Goal: Task Accomplishment & Management: Use online tool/utility

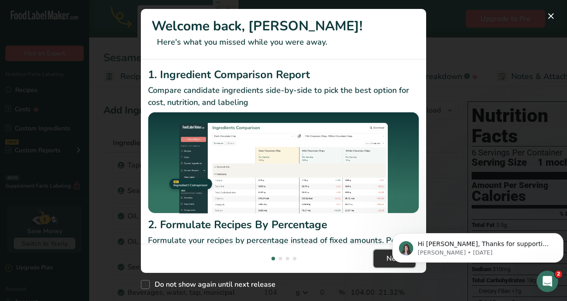
click at [388, 260] on span "Next" at bounding box center [395, 258] width 16 height 11
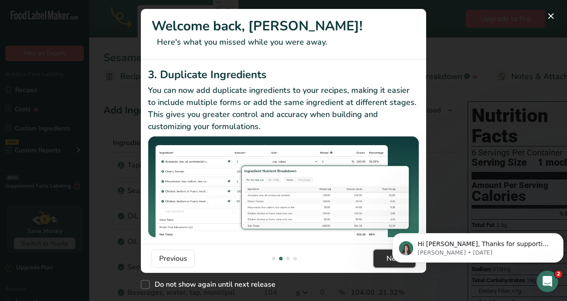
click at [388, 260] on span "Next" at bounding box center [395, 258] width 16 height 11
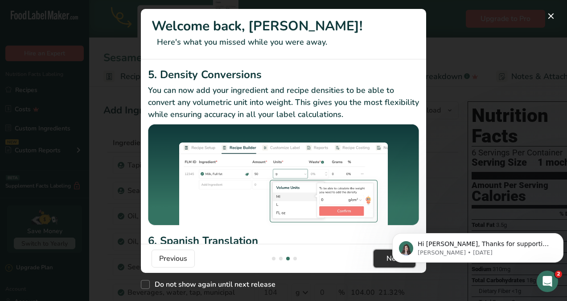
click at [388, 260] on span "Next" at bounding box center [395, 258] width 16 height 11
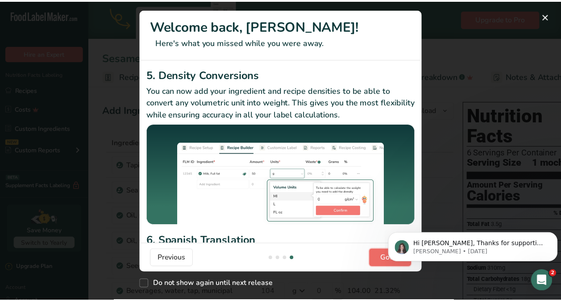
scroll to position [0, 857]
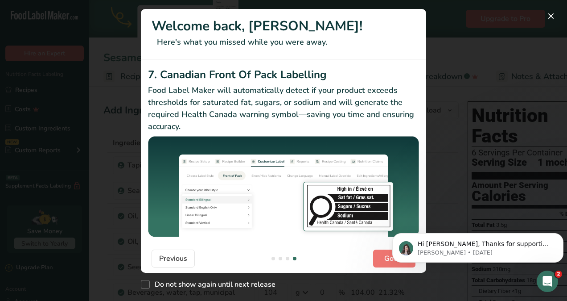
click at [119, 52] on div "New Features" at bounding box center [283, 150] width 567 height 301
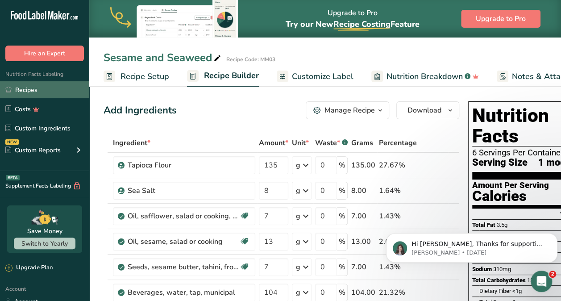
click at [30, 90] on link "Recipes" at bounding box center [44, 89] width 89 height 17
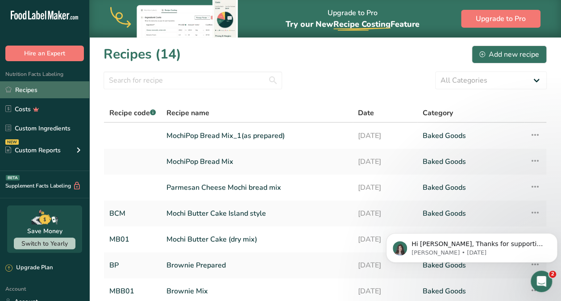
click at [30, 90] on link "Recipes" at bounding box center [44, 89] width 89 height 17
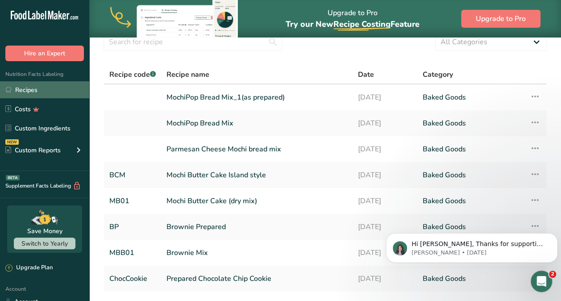
scroll to position [41, 0]
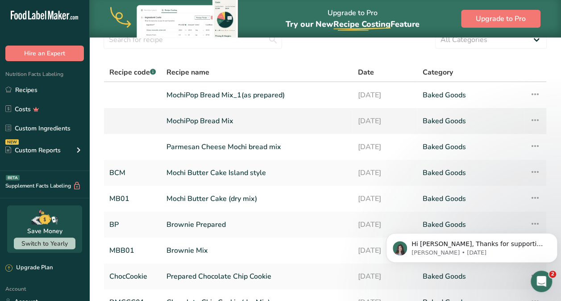
click at [203, 120] on link "MochiPop Bread Mix" at bounding box center [256, 121] width 181 height 19
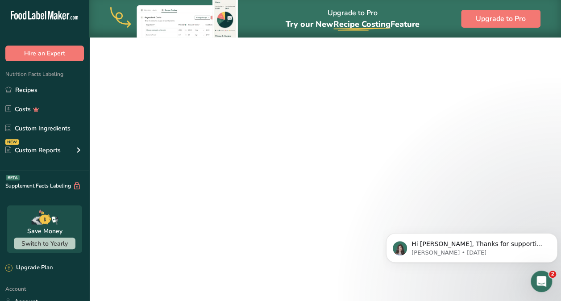
click at [203, 120] on link "MochiPop Bread Mix" at bounding box center [256, 121] width 181 height 19
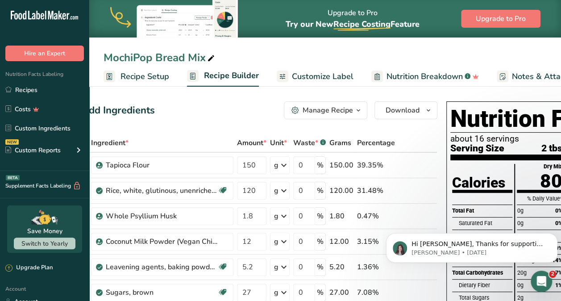
scroll to position [0, 23]
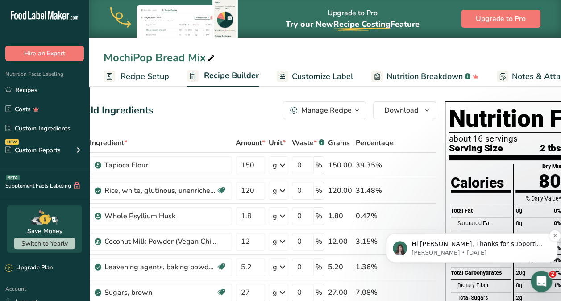
click at [434, 240] on p "Hi [PERSON_NAME], Thanks for supporting us with a G2 review! If you’ve submitte…" at bounding box center [478, 244] width 135 height 9
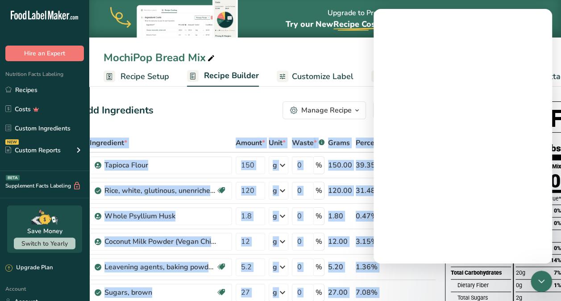
scroll to position [0, 0]
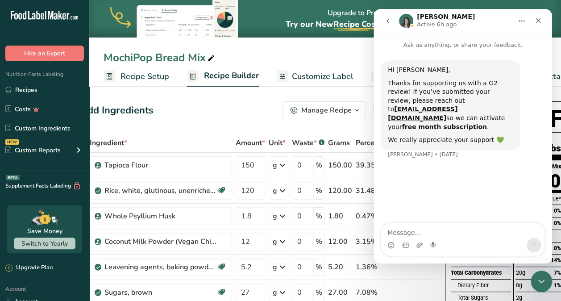
click at [320, 55] on div "MochiPop Bread Mix" at bounding box center [325, 58] width 472 height 16
click at [538, 15] on div "Close" at bounding box center [538, 20] width 16 height 16
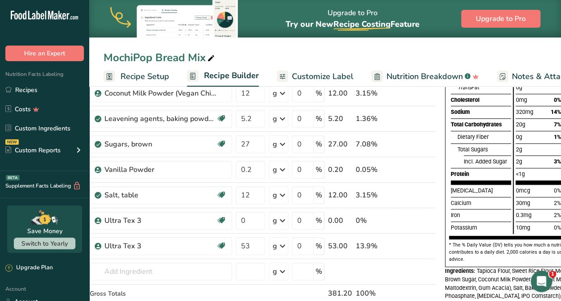
scroll to position [151, 0]
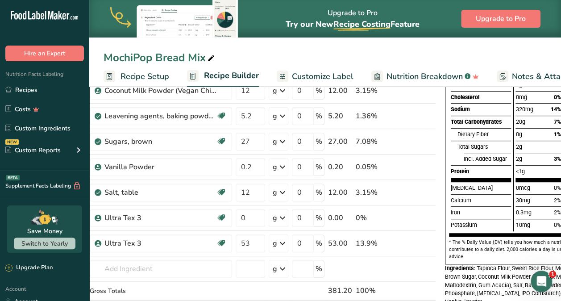
click at [472, 200] on div "Calcium" at bounding box center [481, 200] width 60 height 12
click at [414, 217] on icon at bounding box center [417, 217] width 6 height 9
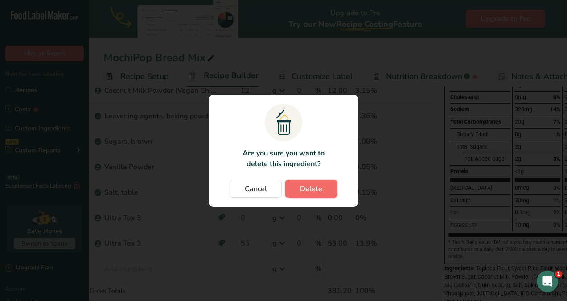
click at [297, 190] on button "Delete" at bounding box center [312, 189] width 52 height 18
type input "53"
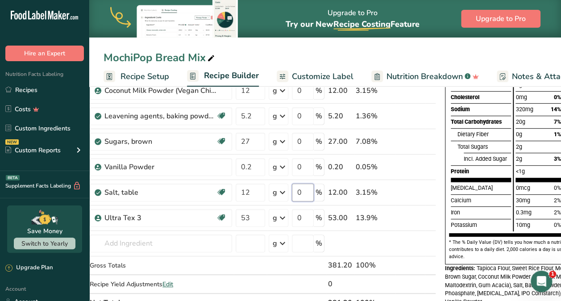
click at [297, 190] on input "0" at bounding box center [303, 192] width 22 height 18
click at [126, 161] on div "Ingredient * Amount * Unit * Waste * .a-a{fill:#347362;}.b-a{fill:#fff;} Grams …" at bounding box center [258, 147] width 356 height 329
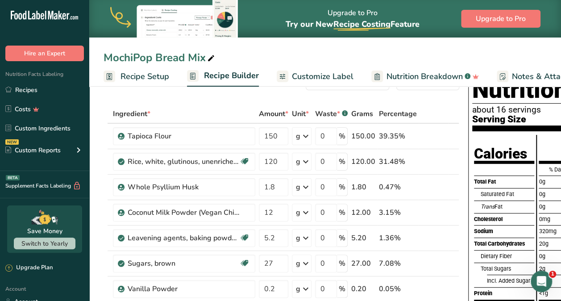
scroll to position [20, 0]
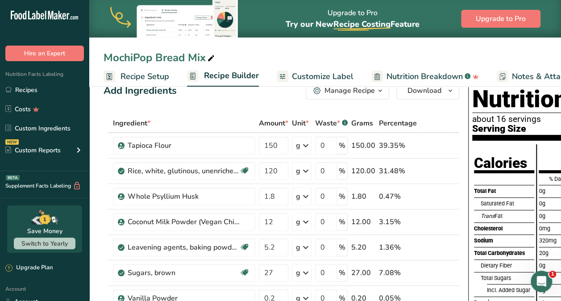
click at [255, 212] on td "Coconut Milk Powder (Vegan China)" at bounding box center [184, 221] width 146 height 25
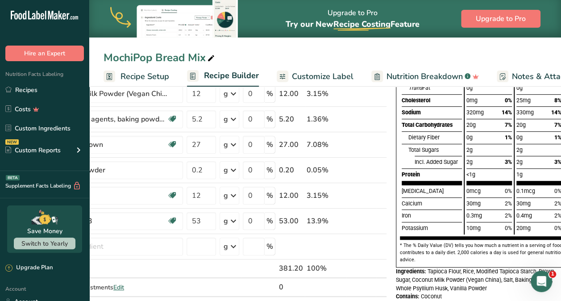
scroll to position [0, 70]
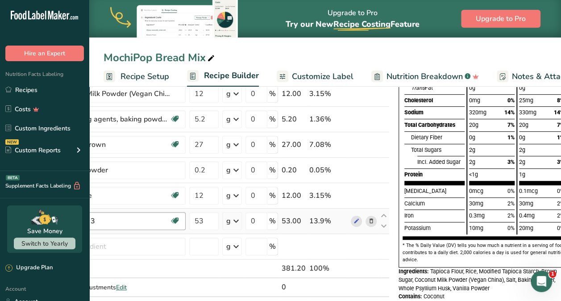
click at [178, 222] on icon at bounding box center [174, 221] width 9 height 14
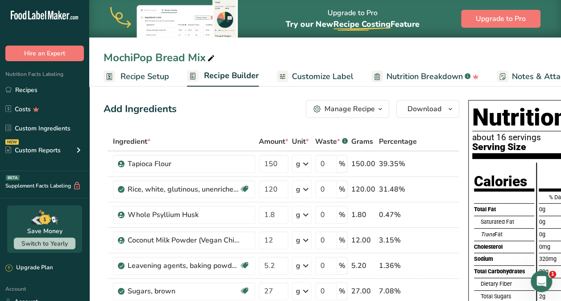
scroll to position [0, 0]
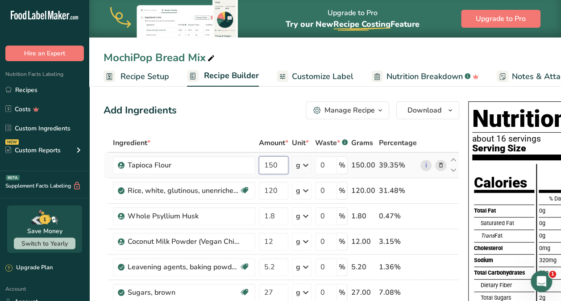
click at [282, 166] on input "150" at bounding box center [273, 165] width 29 height 18
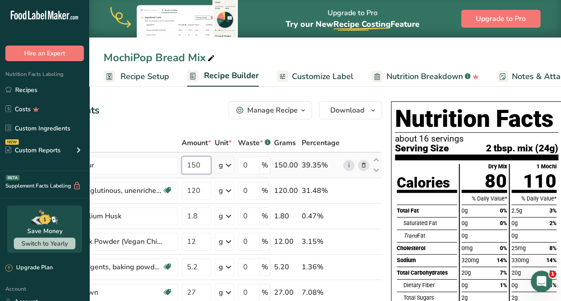
scroll to position [0, 80]
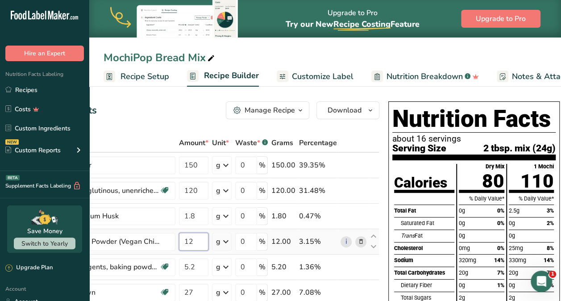
click at [205, 248] on div "Ingredient * Amount * Unit * Waste * .a-a{fill:#347362;}.b-a{fill:#fff;} Grams …" at bounding box center [202, 297] width 356 height 329
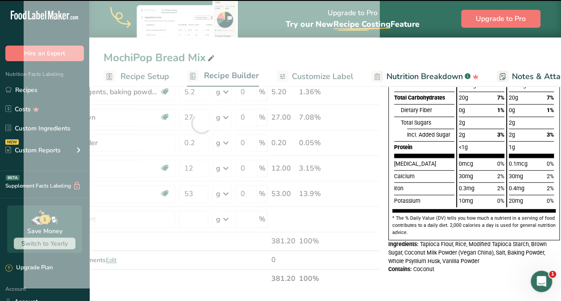
scroll to position [176, 0]
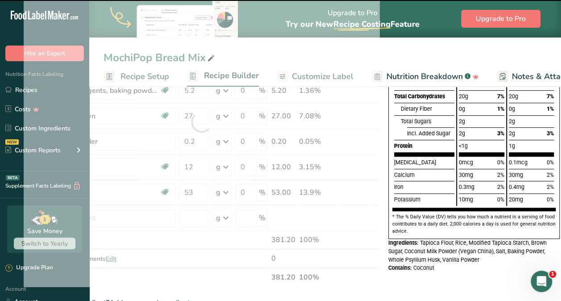
click at [322, 125] on div "Ingredient * Amount * Unit * Waste * .a-a{fill:#347362;}.b-a{fill:#fff;} Grams …" at bounding box center [202, 121] width 356 height 329
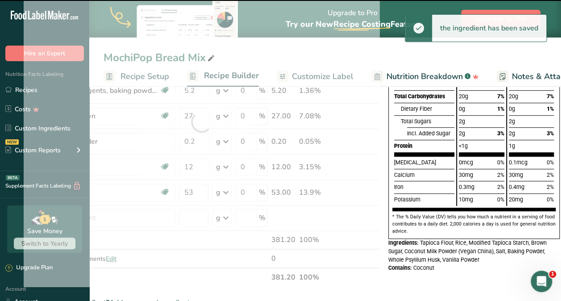
click at [349, 150] on div at bounding box center [202, 121] width 356 height 329
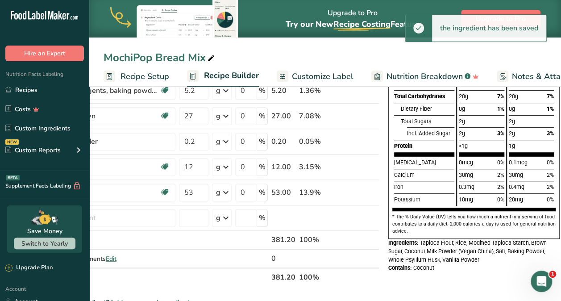
click at [423, 49] on div "MochiPop Bread Mix Recipe Setup Recipe Builder Customize Label Nutrition Breakd…" at bounding box center [325, 43] width 472 height 87
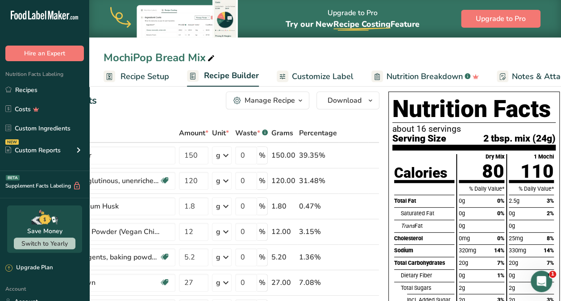
scroll to position [0, 0]
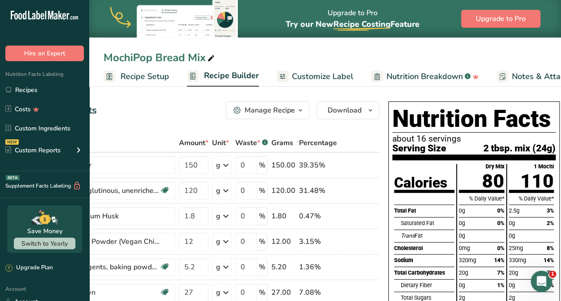
click at [225, 77] on span "Recipe Builder" at bounding box center [231, 76] width 55 height 12
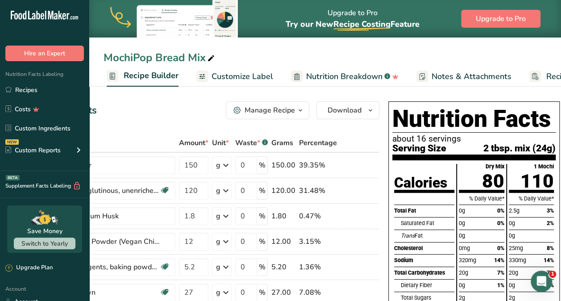
scroll to position [0, 86]
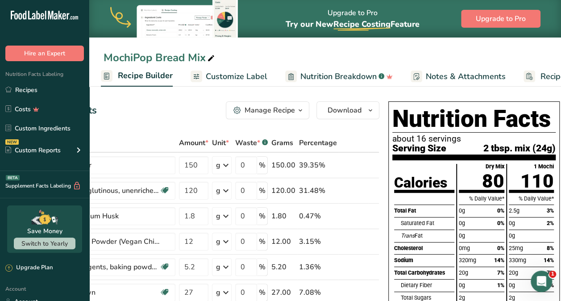
click at [246, 72] on span "Customize Label" at bounding box center [237, 76] width 62 height 12
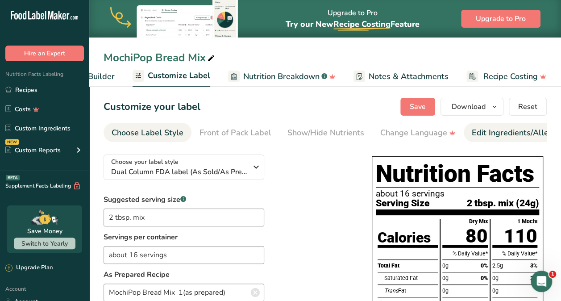
click at [501, 139] on link "Edit Ingredients/Allergens List" at bounding box center [528, 133] width 113 height 20
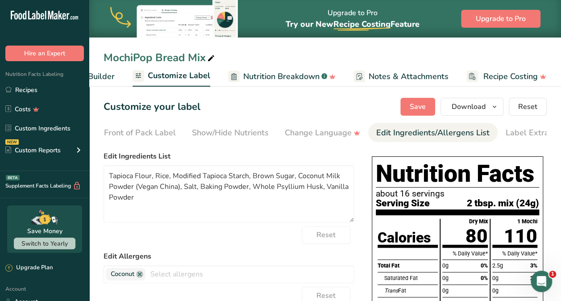
scroll to position [0, 116]
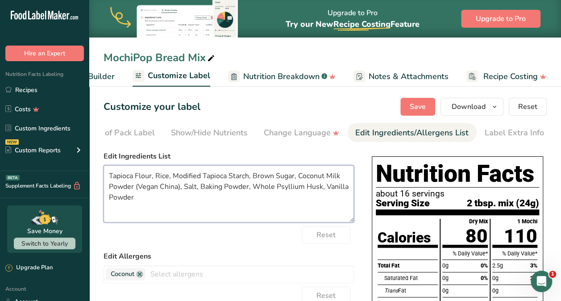
click at [169, 180] on textarea "Tapioca Flour, Rice, Modified Tapioca Starch, Brown Sugar, Coconut Milk Powder …" at bounding box center [229, 193] width 250 height 57
click at [192, 190] on textarea "Tapioca Flour, Rice Flour, Modified Tapioca Starch, Brown Sugar, Coconut Milk P…" at bounding box center [229, 193] width 250 height 57
click at [250, 190] on textarea "Tapioca Flour, Rice Flour, Modified Tapioca Starch, Brown Sugar, Coconut Milk P…" at bounding box center [229, 193] width 250 height 57
click at [251, 192] on textarea "Tapioca Flour, Rice Flour, Modified Tapioca Starch, Brown Sugar, Coconut Milk P…" at bounding box center [229, 193] width 250 height 57
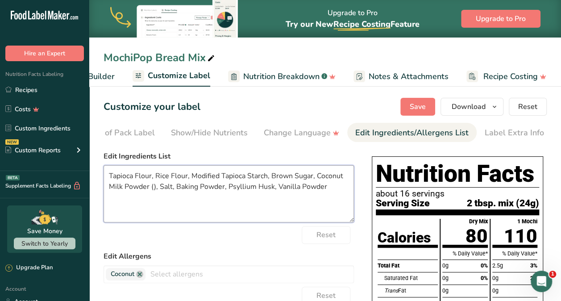
click at [153, 187] on textarea "Tapioca Flour, Rice Flour, Modified Tapioca Starch, Brown Sugar, Coconut Milk P…" at bounding box center [229, 193] width 250 height 57
click at [335, 189] on textarea "Tapioca Flour, Rice Flour, Modified Tapioca Starch, Brown Sugar, Coconut Milk P…" at bounding box center [229, 193] width 250 height 57
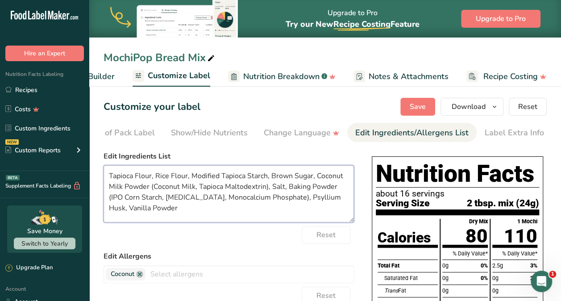
type textarea "Tapioca Flour, Rice Flour, Modified Tapioca Starch, Brown Sugar, Coconut Milk P…"
click at [230, 252] on form "Edit Ingredients List Tapioca Flour, Rice Flour, Modified Tapioca Starch, Brown…" at bounding box center [229, 300] width 250 height 298
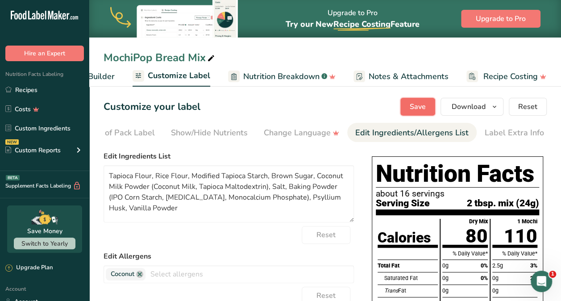
click at [414, 103] on span "Save" at bounding box center [418, 106] width 16 height 11
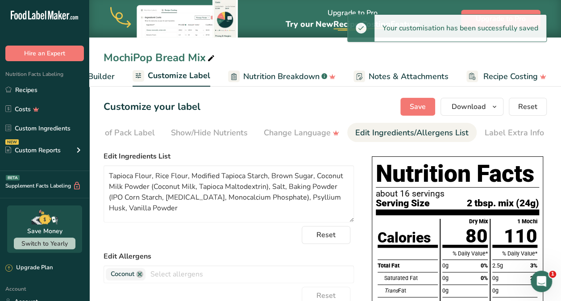
click at [523, 215] on header "Nutrition Facts about 16 servings Serving Size 2 tbsp. mix (24g)" at bounding box center [457, 187] width 163 height 55
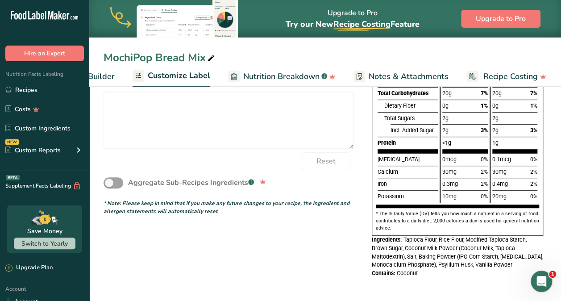
scroll to position [240, 0]
click at [538, 183] on div "1 Mochi 110 % Daily Value* 2.5g 3% 0g 2% 0g 25mg 8% 330mg 14% 20g 7% 0g 1% 2g 2…" at bounding box center [514, 93] width 49 height 218
click at [537, 227] on p "* The % Daily Value (DV) tells you how much a nutrient in a serving of food con…" at bounding box center [457, 220] width 163 height 21
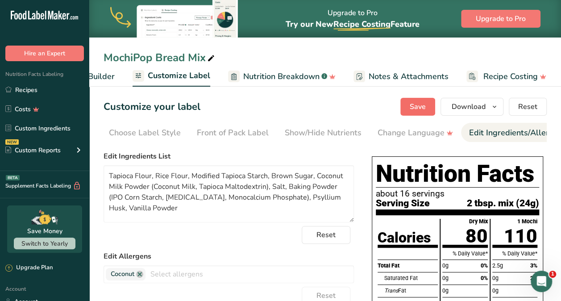
scroll to position [0, 0]
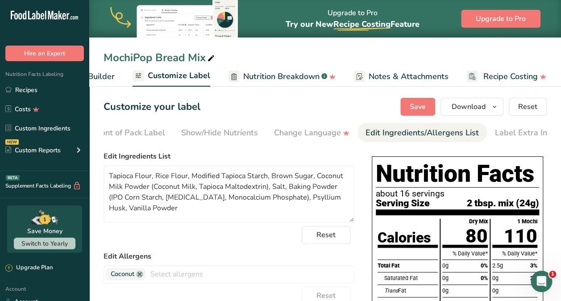
click at [453, 139] on link "Edit Ingredients/Allergens List" at bounding box center [421, 133] width 113 height 20
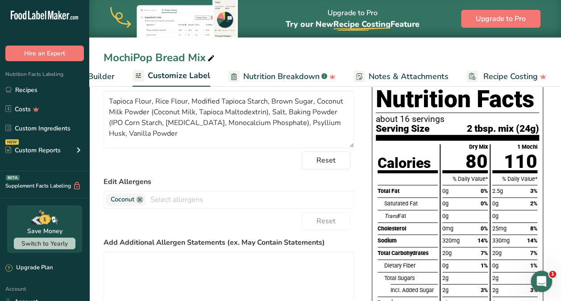
scroll to position [81, 0]
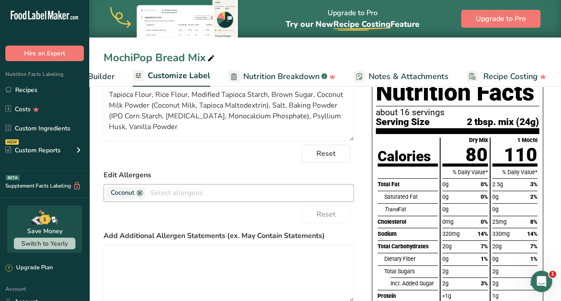
click at [147, 197] on input "text" at bounding box center [249, 193] width 208 height 14
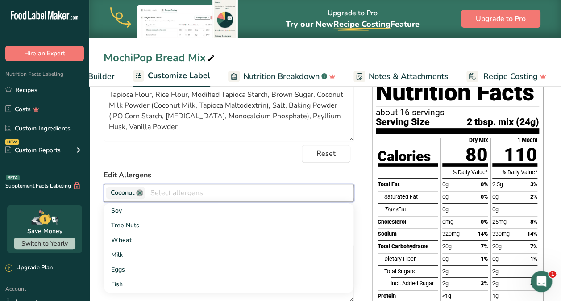
click at [140, 195] on link at bounding box center [139, 192] width 7 height 7
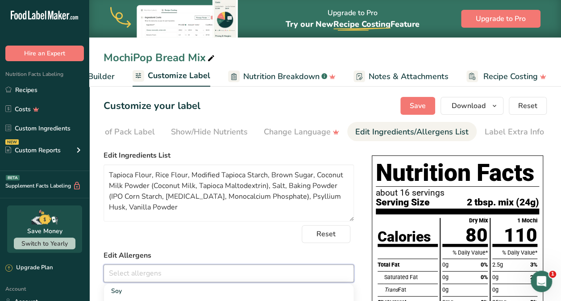
scroll to position [0, 0]
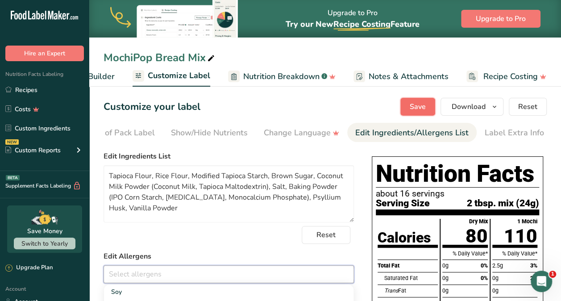
click at [417, 108] on span "Save" at bounding box center [418, 106] width 16 height 11
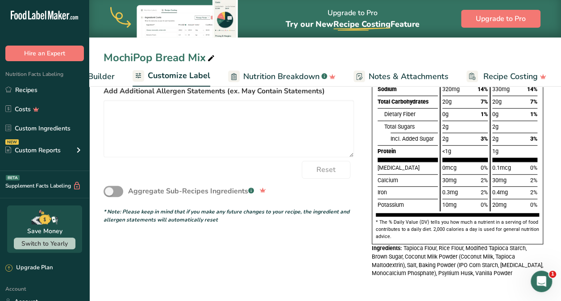
scroll to position [229, 0]
click at [544, 222] on div "Nutrition Facts about 16 servings Serving Size 2 tbsp. mix (24g) Calories Total…" at bounding box center [457, 104] width 178 height 354
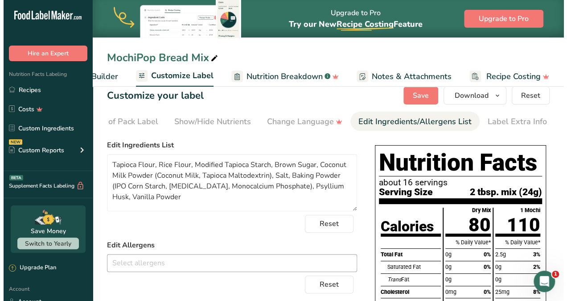
scroll to position [0, 0]
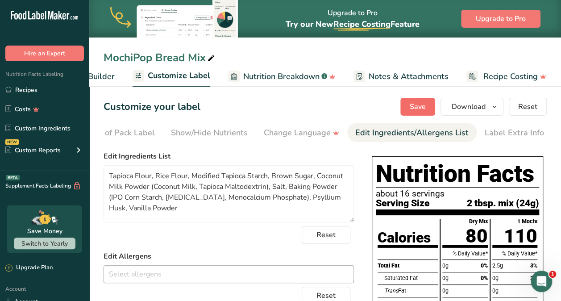
click at [415, 110] on span "Save" at bounding box center [418, 106] width 16 height 11
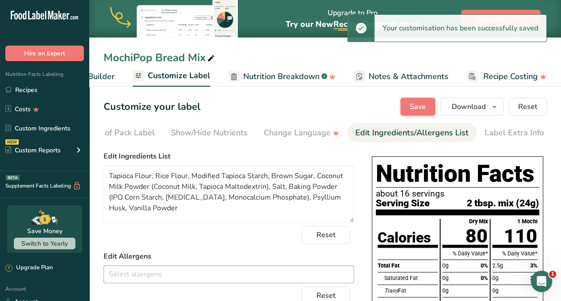
click at [535, 59] on div "MochiPop Bread Mix" at bounding box center [325, 58] width 472 height 16
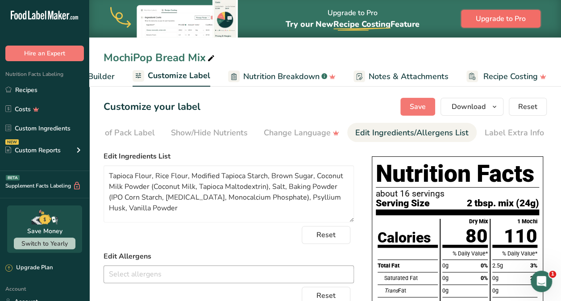
click at [515, 21] on span "Upgrade to Pro" at bounding box center [501, 18] width 50 height 11
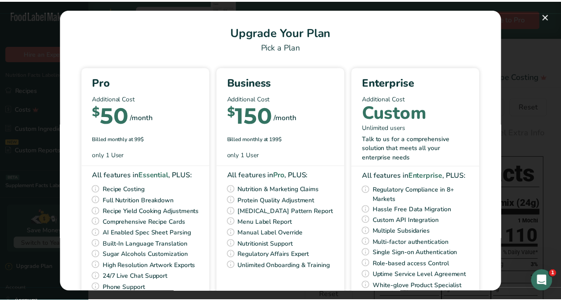
scroll to position [60, 0]
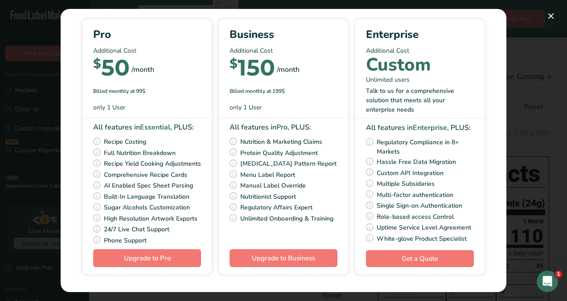
click at [530, 63] on div "Pick Your Pricing Plan Modal" at bounding box center [283, 150] width 567 height 301
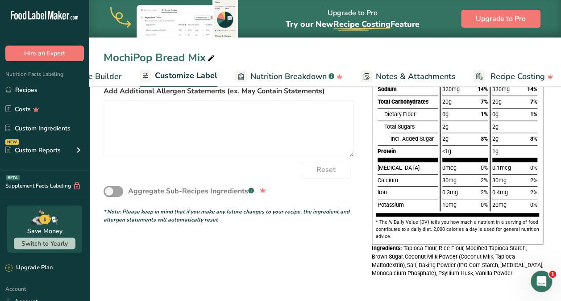
scroll to position [238, 0]
click at [533, 207] on div "Calories Total Fat Saturated Fat Trans Fat [MEDICAL_DATA] Sodium Total Carbohyd…" at bounding box center [457, 104] width 163 height 223
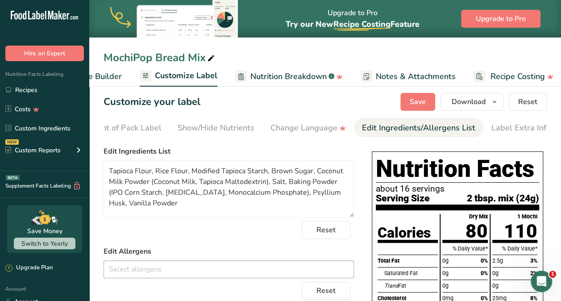
scroll to position [0, 0]
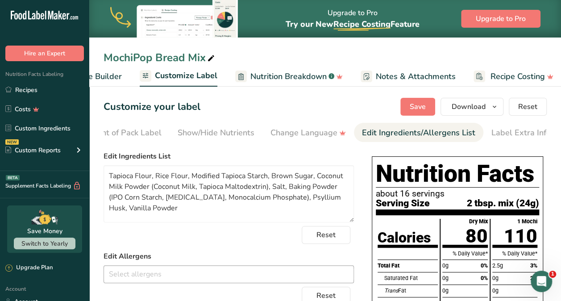
click at [528, 211] on header "Nutrition Facts about 16 servings Serving Size 2 tbsp. mix (24g)" at bounding box center [457, 187] width 163 height 55
click at [532, 195] on p "about 16 servings" at bounding box center [457, 193] width 163 height 9
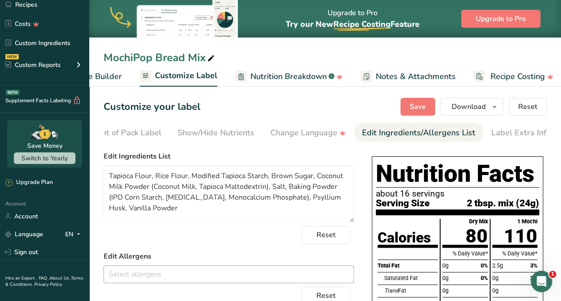
scroll to position [81, 0]
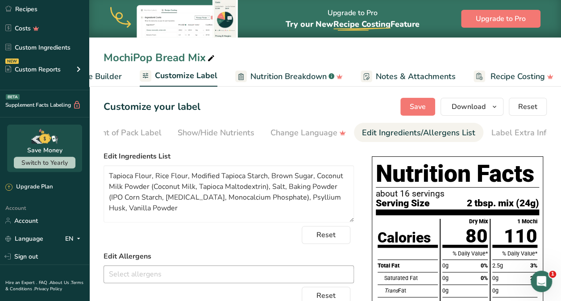
click at [46, 163] on span "Switch to Yearly" at bounding box center [44, 162] width 46 height 8
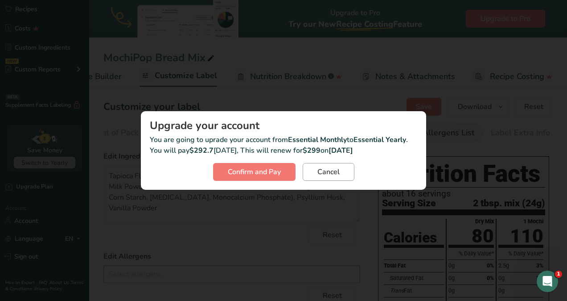
click at [331, 175] on span "Cancel" at bounding box center [329, 171] width 22 height 11
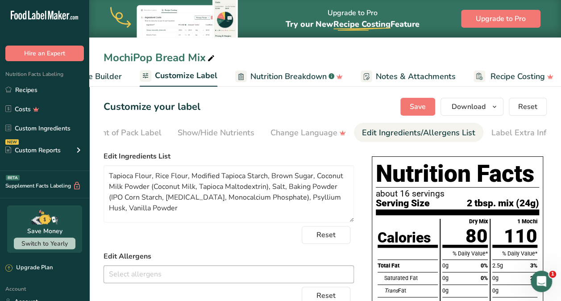
scroll to position [1, 0]
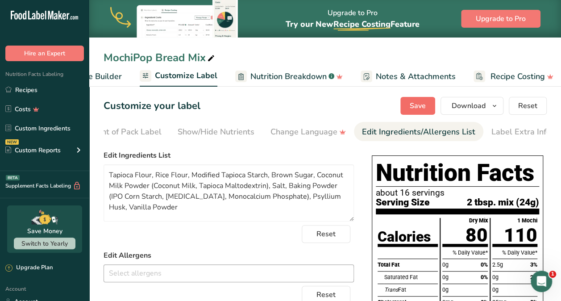
click at [422, 110] on span "Save" at bounding box center [418, 105] width 16 height 11
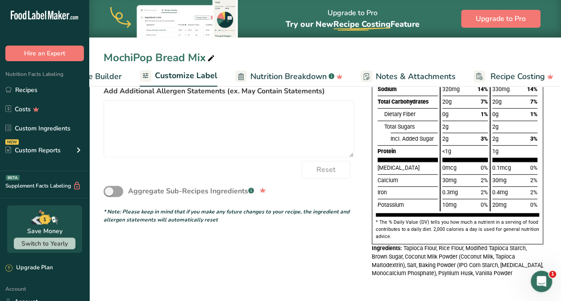
scroll to position [238, 0]
